Goal: Information Seeking & Learning: Check status

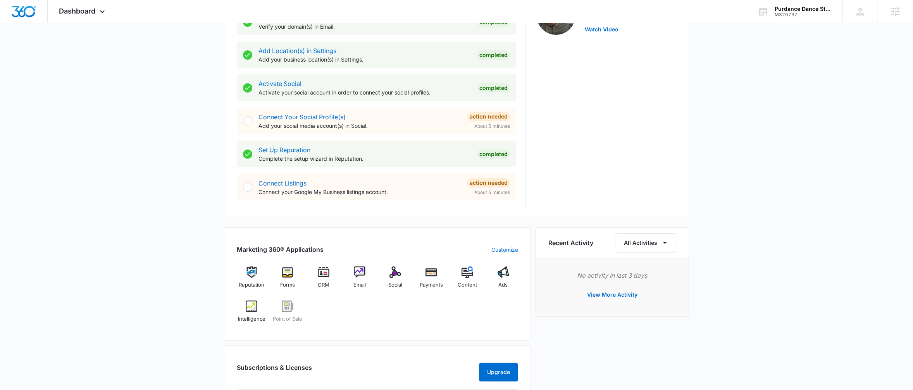
scroll to position [280, 0]
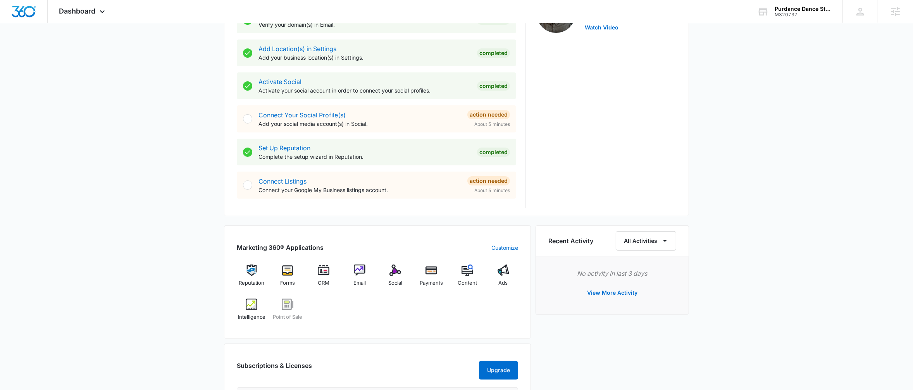
click at [207, 234] on div "[DATE] is [DATE] Good afternoon, [PERSON_NAME]! Contacts You have no contacts G…" at bounding box center [456, 171] width 913 height 837
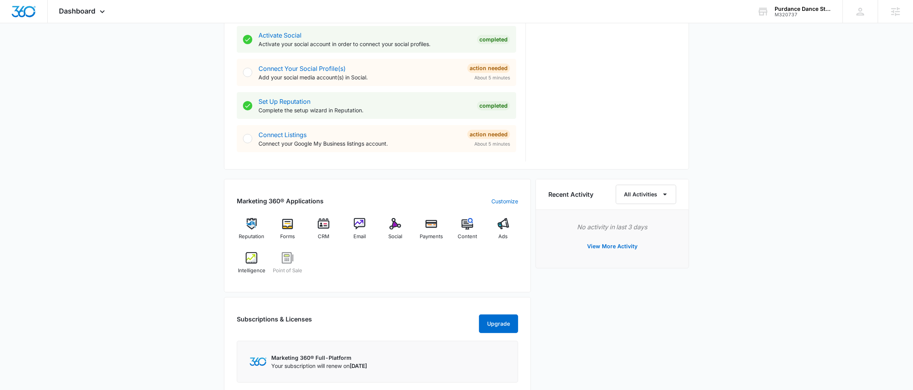
scroll to position [328, 0]
click at [475, 237] on span "Content" at bounding box center [466, 236] width 19 height 8
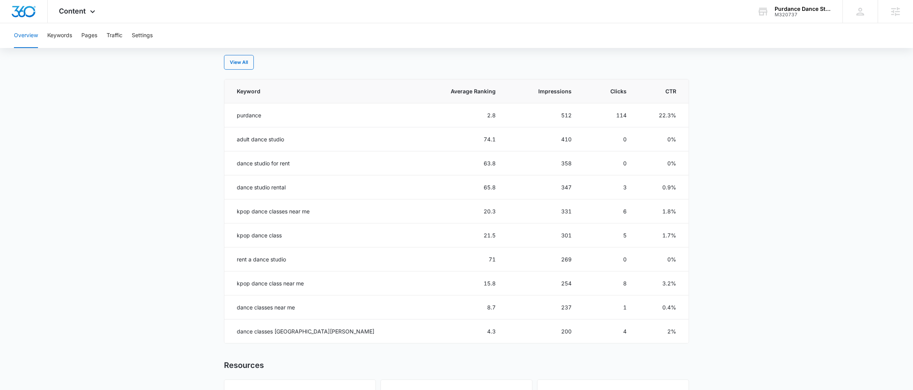
scroll to position [320, 0]
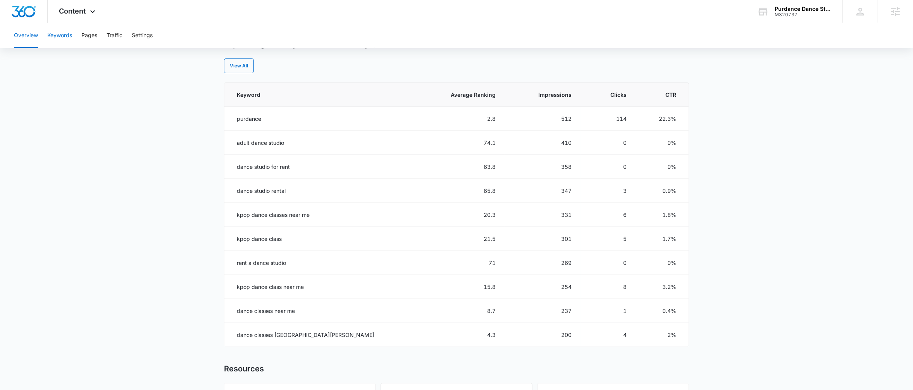
click at [67, 37] on button "Keywords" at bounding box center [59, 35] width 25 height 25
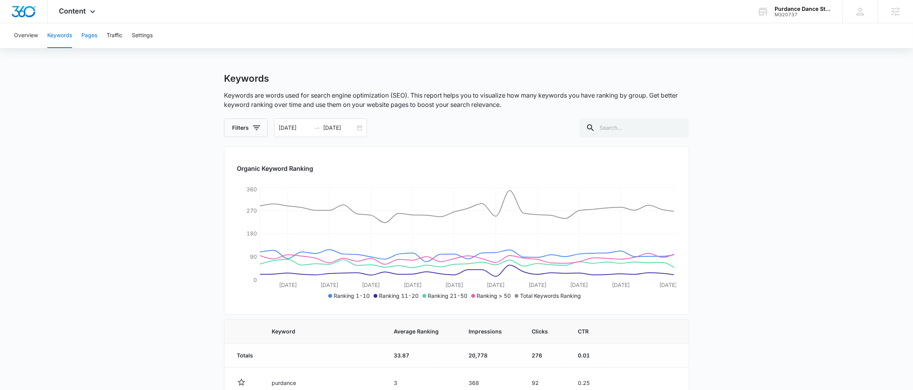
click at [93, 41] on button "Pages" at bounding box center [89, 35] width 16 height 25
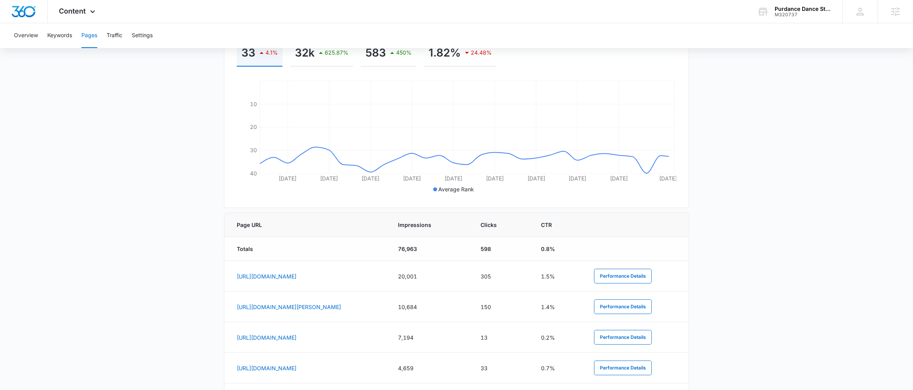
scroll to position [176, 0]
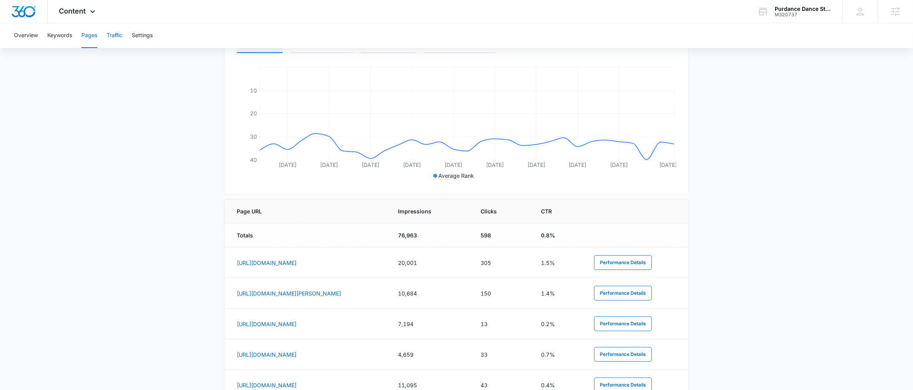
click at [111, 38] on button "Traffic" at bounding box center [115, 35] width 16 height 25
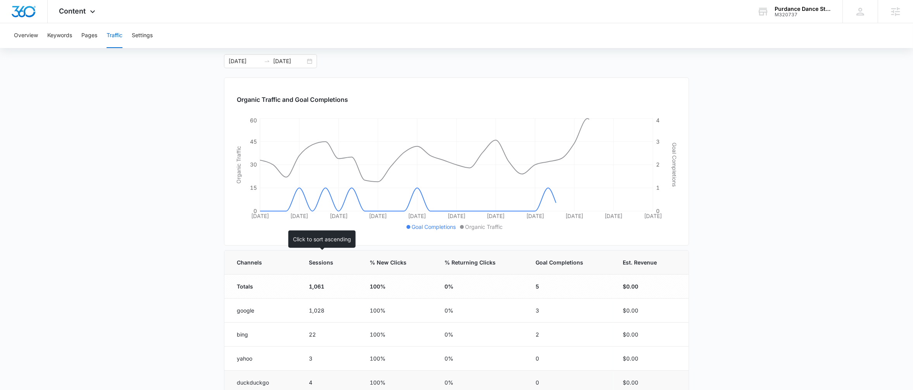
scroll to position [130, 0]
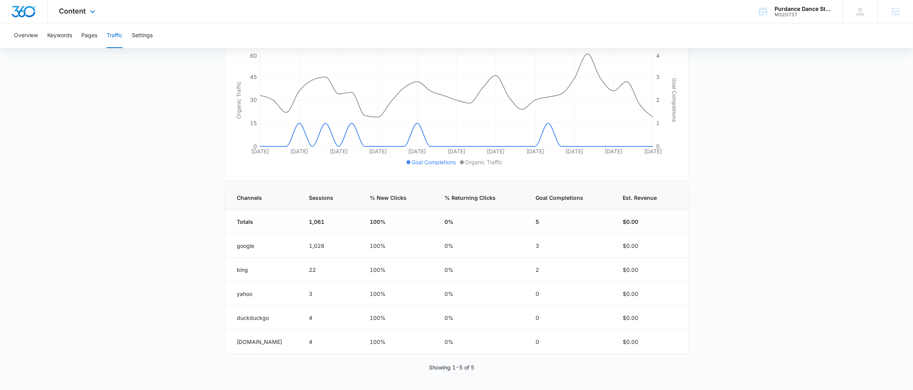
click at [71, 19] on div "Content Apps Reputation Forms CRM Email Social Payments POS Content Ads Intelli…" at bounding box center [78, 11] width 61 height 23
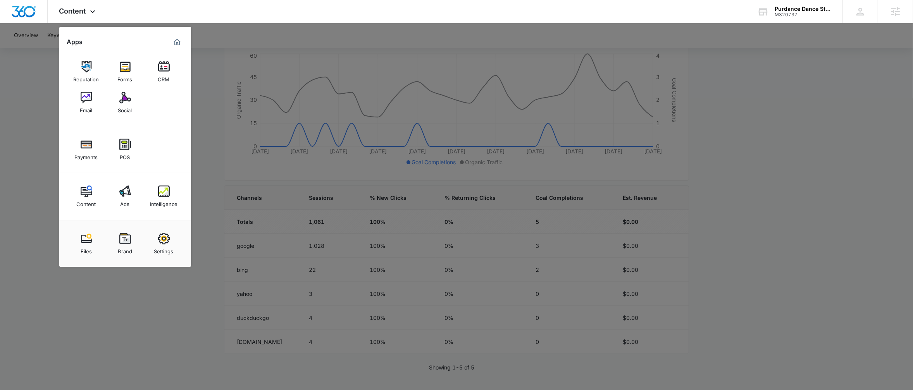
click at [168, 201] on div "Intelligence" at bounding box center [164, 202] width 28 height 10
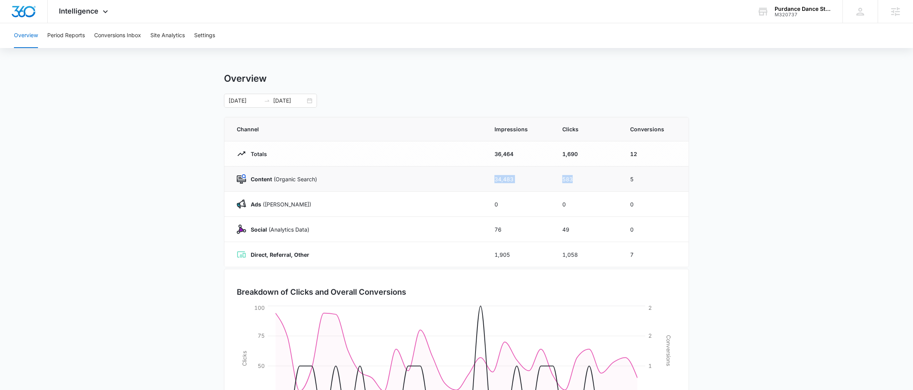
drag, startPoint x: 488, startPoint y: 179, endPoint x: 595, endPoint y: 182, distance: 107.0
click at [595, 182] on tr "Content (Organic Search) 34,483 583 5" at bounding box center [456, 179] width 464 height 25
click at [320, 175] on div "Content (Organic Search)" at bounding box center [356, 178] width 239 height 9
drag, startPoint x: 588, startPoint y: 179, endPoint x: 511, endPoint y: 164, distance: 79.2
click at [511, 164] on tbody "Totals 36,464 1,690 12 Content (Organic Search) 34,483 583 5 Ads (Ad Campaigns)…" at bounding box center [456, 204] width 464 height 126
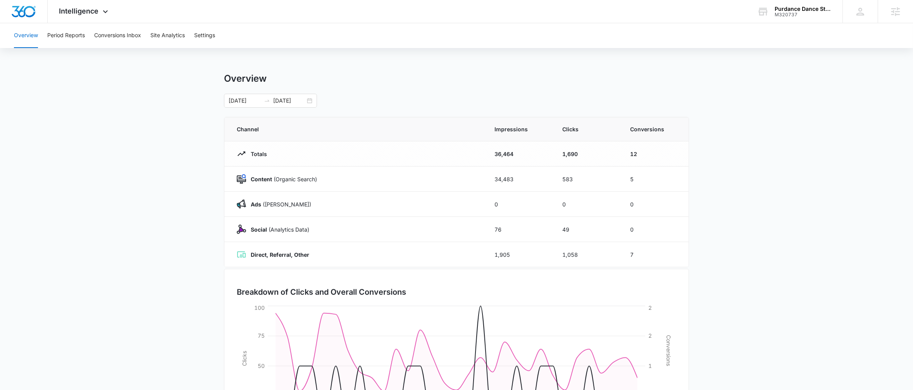
click at [318, 101] on div "06/26/2025 07/26/2025" at bounding box center [456, 101] width 465 height 14
click at [312, 100] on div "06/26/2025 07/26/2025" at bounding box center [270, 101] width 93 height 14
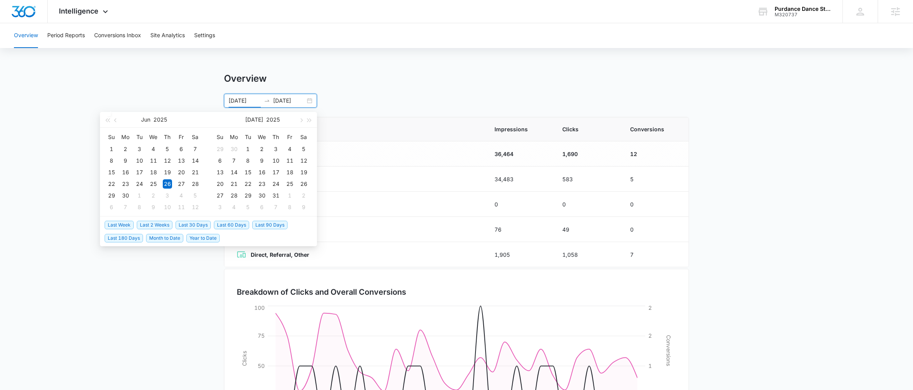
click at [189, 225] on span "Last 30 Days" at bounding box center [192, 225] width 35 height 9
type input "08/09/2025"
type input "09/08/2025"
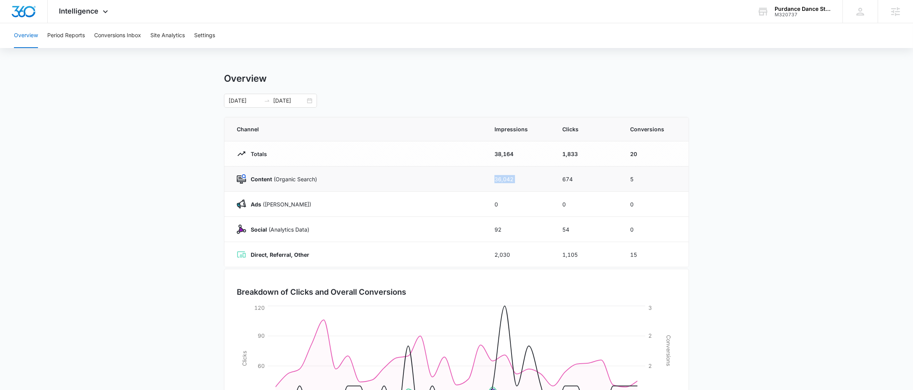
drag, startPoint x: 492, startPoint y: 181, endPoint x: 613, endPoint y: 170, distance: 120.9
click at [613, 170] on tr "Content (Organic Search) 36,042 674 5" at bounding box center [456, 179] width 464 height 25
click at [632, 186] on td "5" at bounding box center [655, 179] width 68 height 25
drag, startPoint x: 639, startPoint y: 179, endPoint x: 625, endPoint y: 182, distance: 14.3
click at [625, 182] on td "5" at bounding box center [655, 179] width 68 height 25
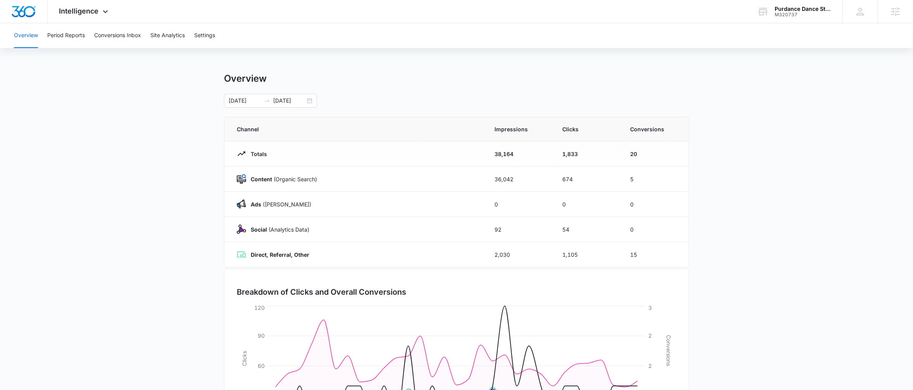
click at [646, 151] on td "20" at bounding box center [655, 153] width 68 height 25
drag, startPoint x: 647, startPoint y: 179, endPoint x: 621, endPoint y: 179, distance: 26.3
click at [621, 179] on td "5" at bounding box center [655, 179] width 68 height 25
click at [726, 177] on main "Overview 08/09/2025 09/08/2025 Aug 2025 Su Mo Tu We Th Fr Sa 27 28 29 30 31 1 2…" at bounding box center [456, 276] width 913 height 407
click at [494, 245] on td "2,030" at bounding box center [519, 254] width 68 height 25
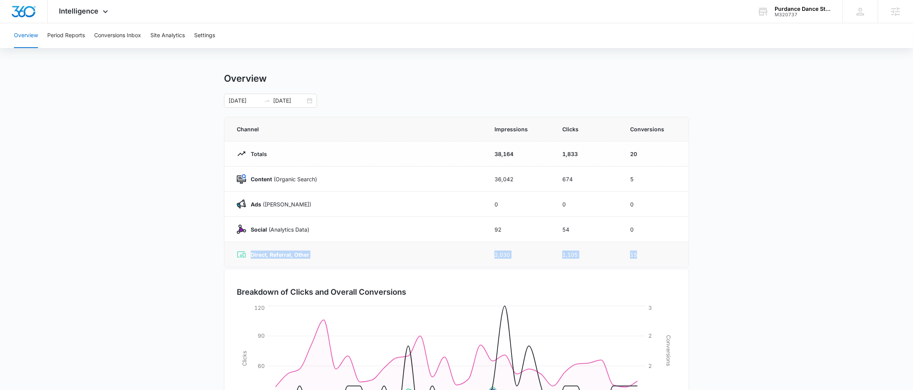
drag, startPoint x: 231, startPoint y: 258, endPoint x: 680, endPoint y: 258, distance: 449.0
click at [680, 258] on tr "Direct, Referral, Other 2,030 1,105 15" at bounding box center [456, 254] width 464 height 25
click at [709, 243] on main "Overview 08/09/2025 09/08/2025 Aug 2025 Su Mo Tu We Th Fr Sa 27 28 29 30 31 1 2…" at bounding box center [456, 276] width 913 height 407
